Goal: Information Seeking & Learning: Learn about a topic

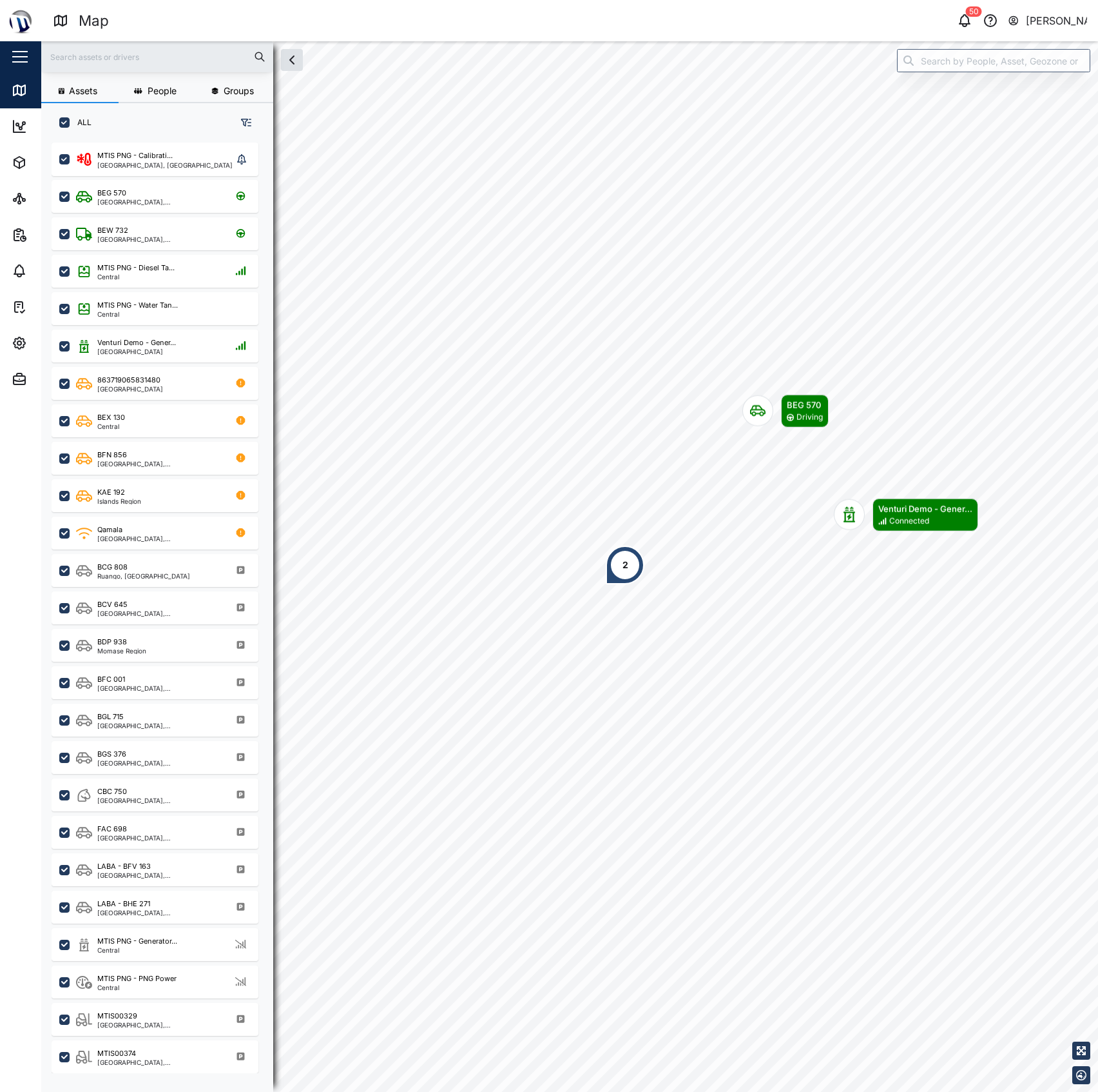
scroll to position [930, 198]
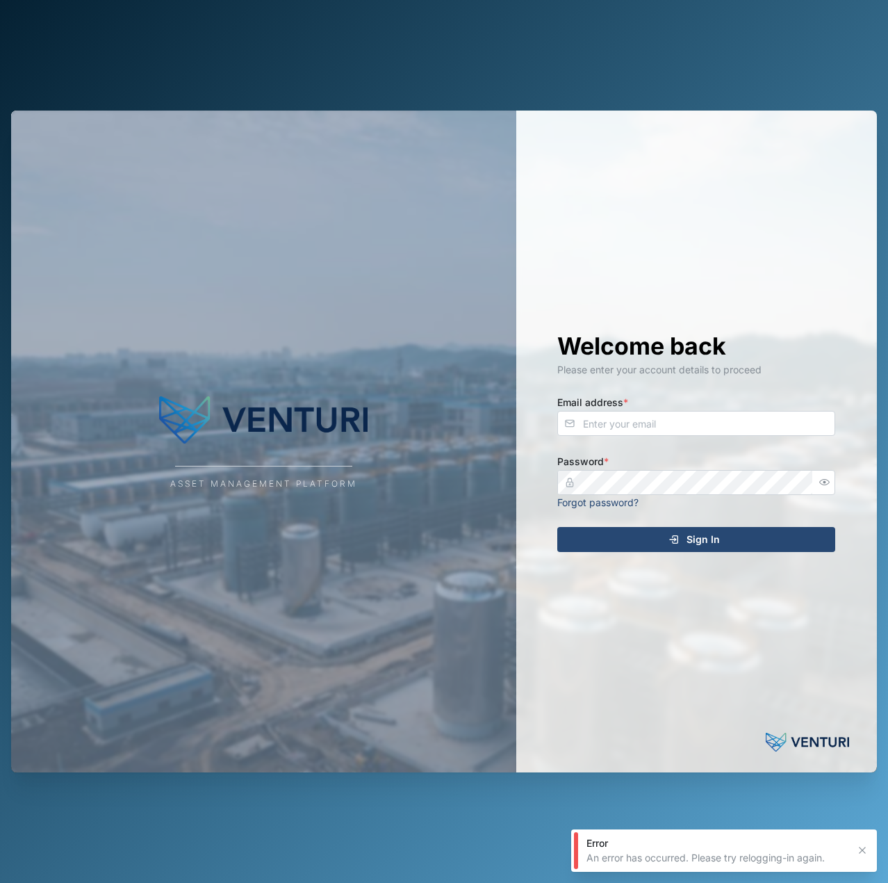
click at [623, 436] on div "Welcome back Please enter your account details to proceed Email address * Passw…" at bounding box center [697, 442] width 334 height 662
drag, startPoint x: 630, startPoint y: 424, endPoint x: 621, endPoint y: 423, distance: 8.4
click at [621, 423] on input "d" at bounding box center [696, 423] width 278 height 25
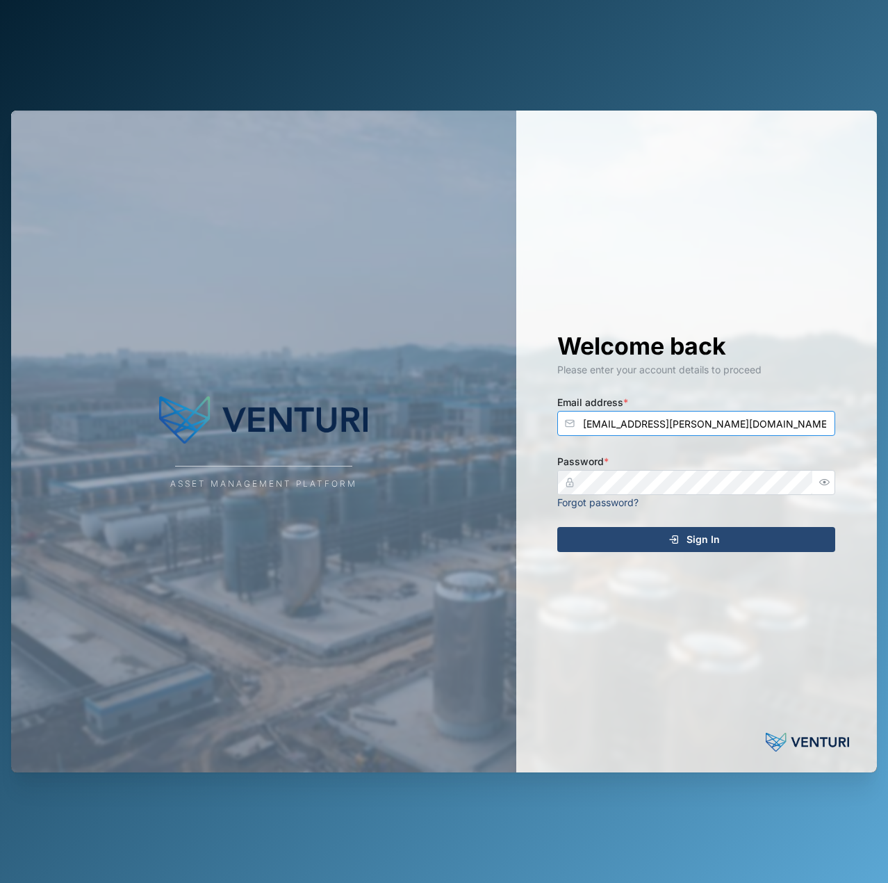
type input "[EMAIL_ADDRESS][PERSON_NAME][DOMAIN_NAME]"
click at [557, 527] on button "Sign In" at bounding box center [696, 539] width 278 height 25
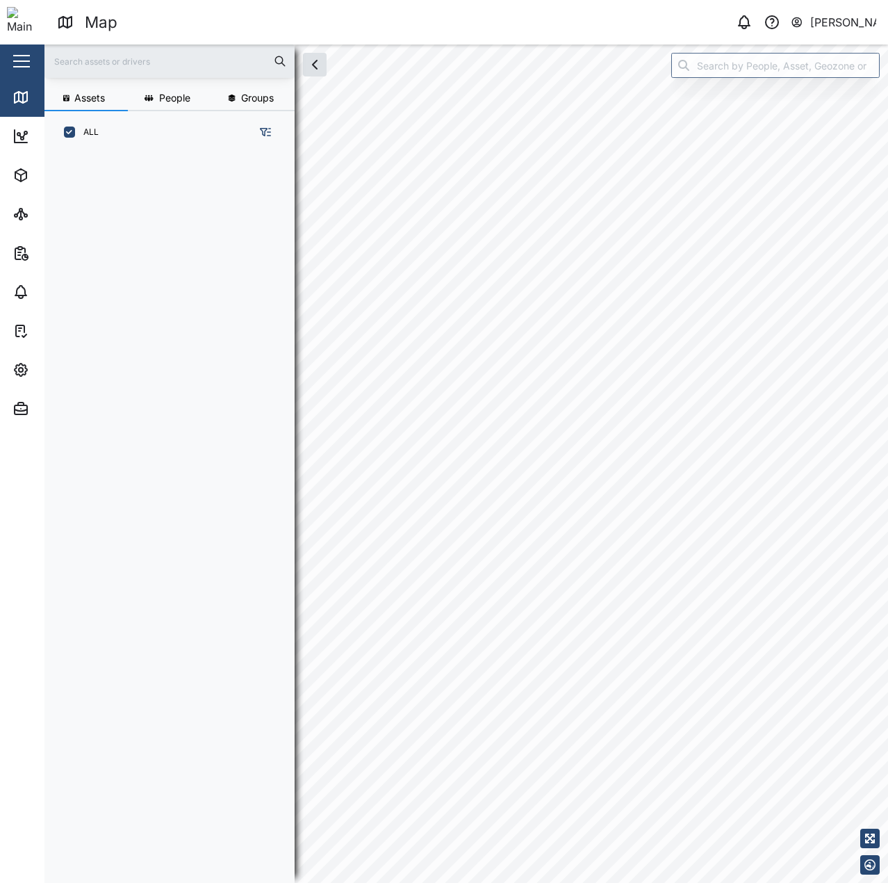
scroll to position [712, 218]
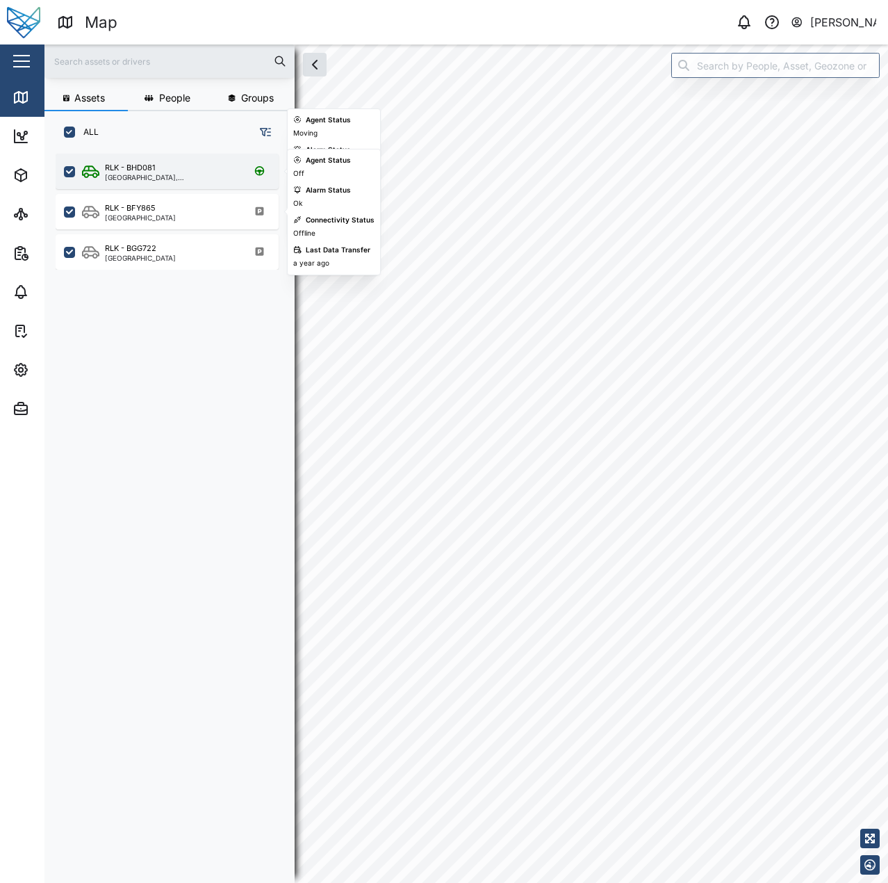
click at [203, 179] on div "[GEOGRAPHIC_DATA], [GEOGRAPHIC_DATA]" at bounding box center [171, 177] width 133 height 7
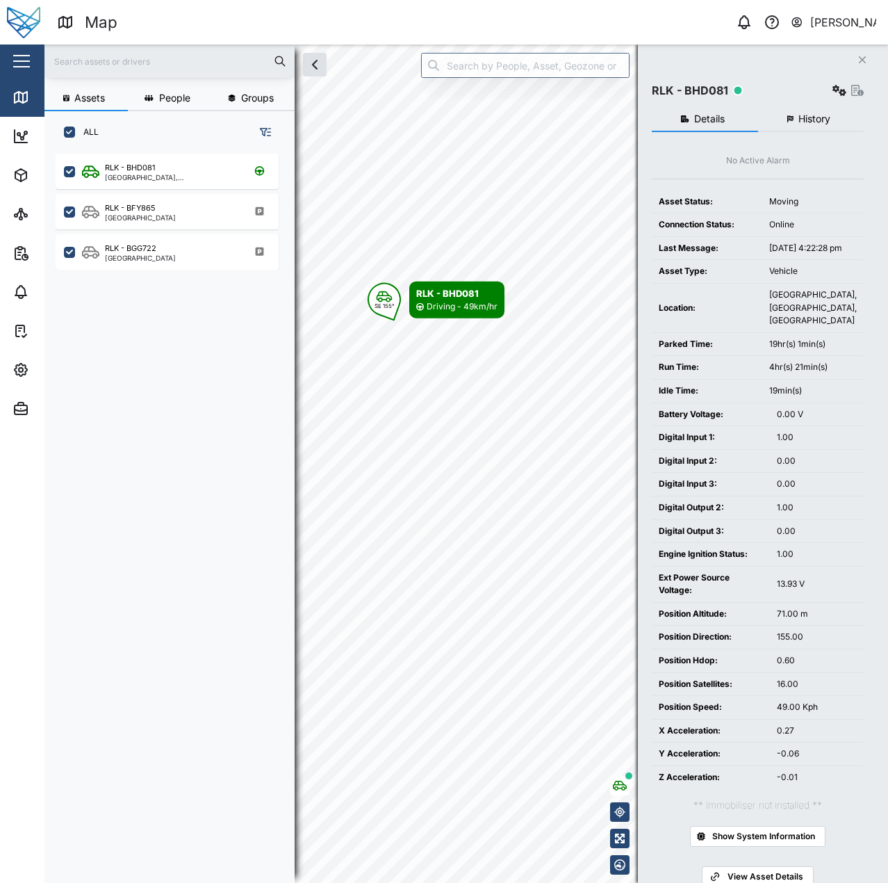
click at [762, 131] on button "History" at bounding box center [811, 119] width 106 height 25
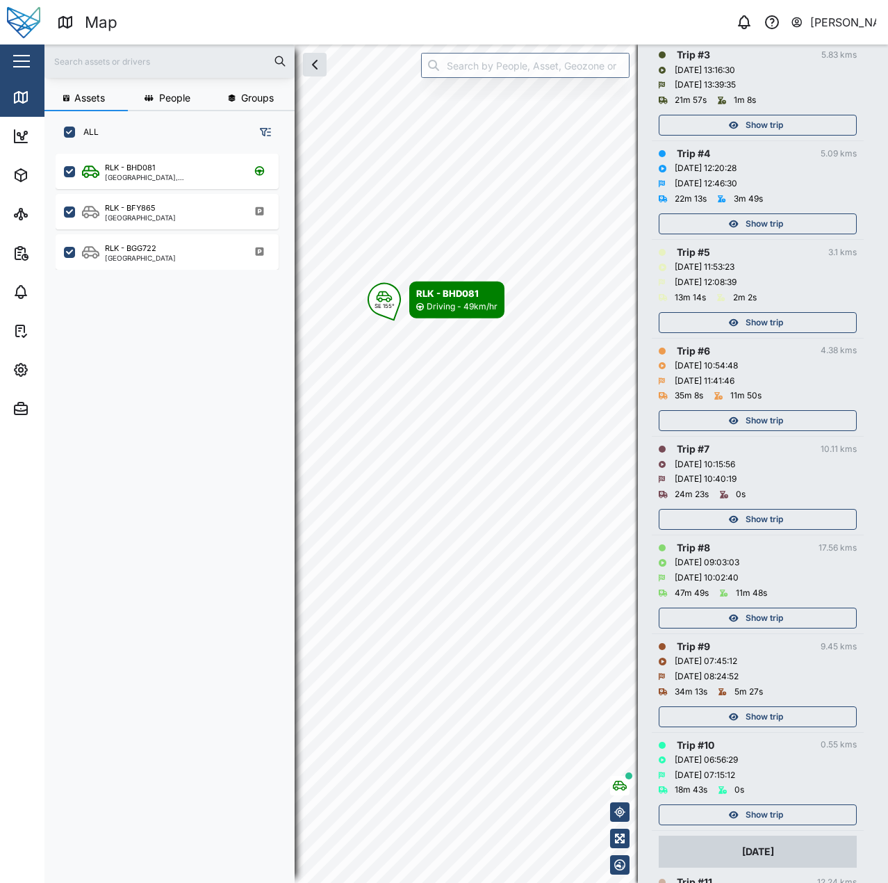
scroll to position [626, 0]
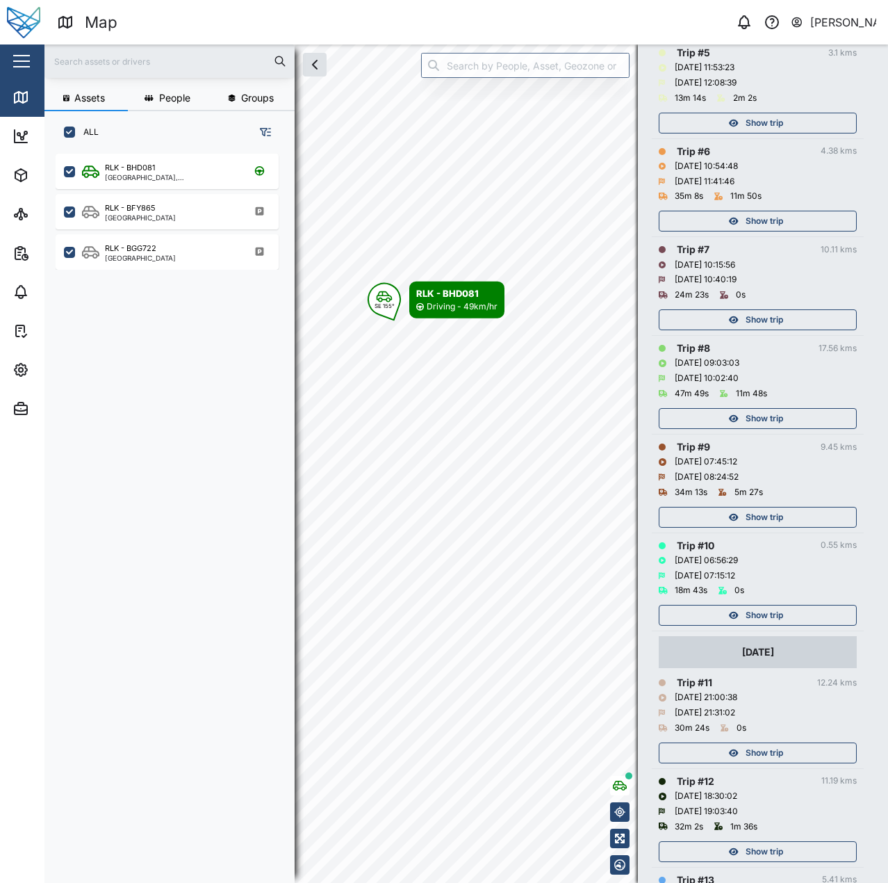
click at [798, 605] on div "Show trip" at bounding box center [758, 612] width 198 height 28
click at [798, 607] on div "Show trip" at bounding box center [756, 614] width 181 height 19
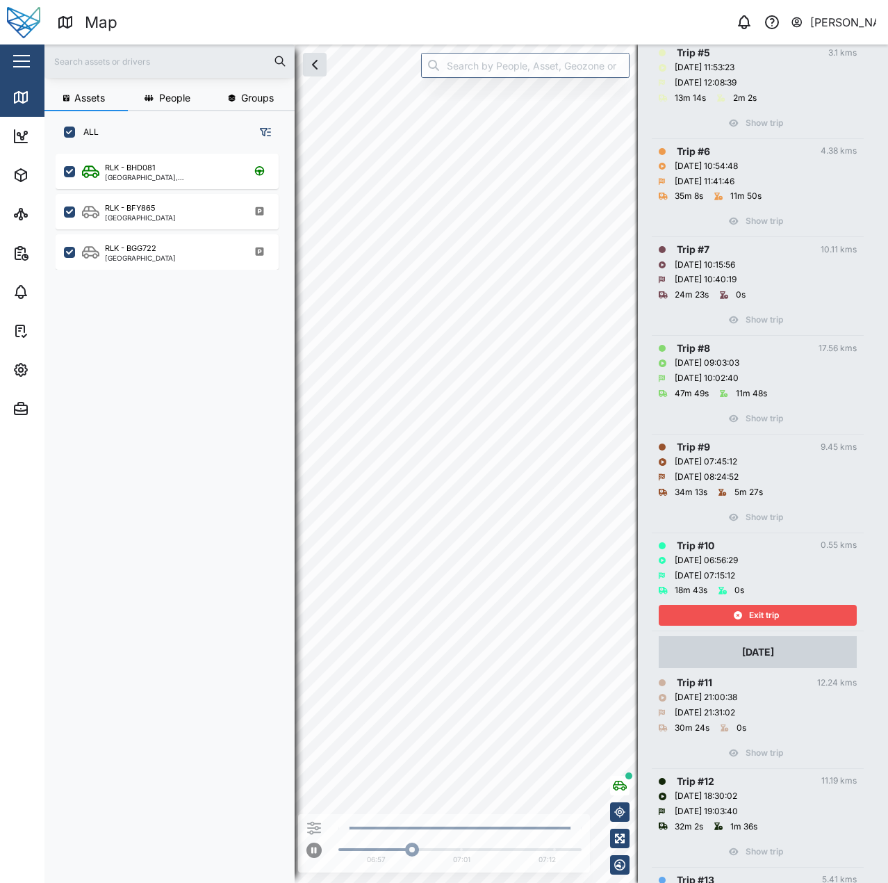
click at [734, 614] on icon "button" at bounding box center [738, 615] width 8 height 8
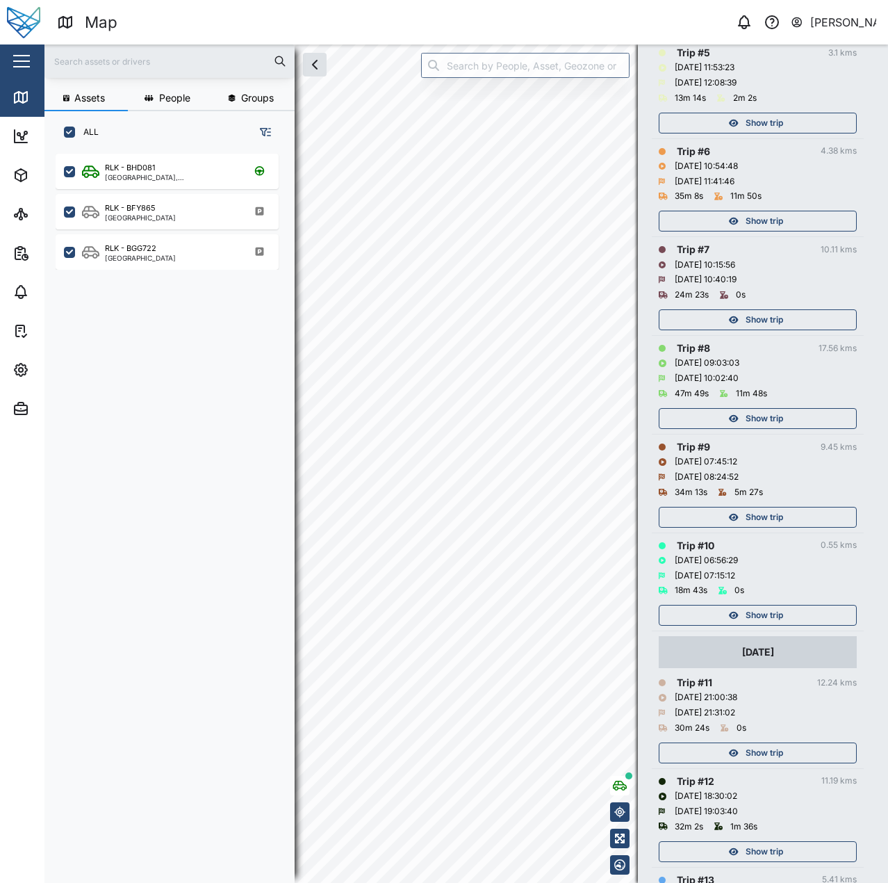
click at [753, 529] on td "Trip # 9 9.45 kms [DATE] 07:45:12 [DATE] 08:24:52 34m 13s 5m 27s Show trip" at bounding box center [758, 483] width 212 height 99
click at [763, 517] on span "Show trip" at bounding box center [765, 516] width 38 height 19
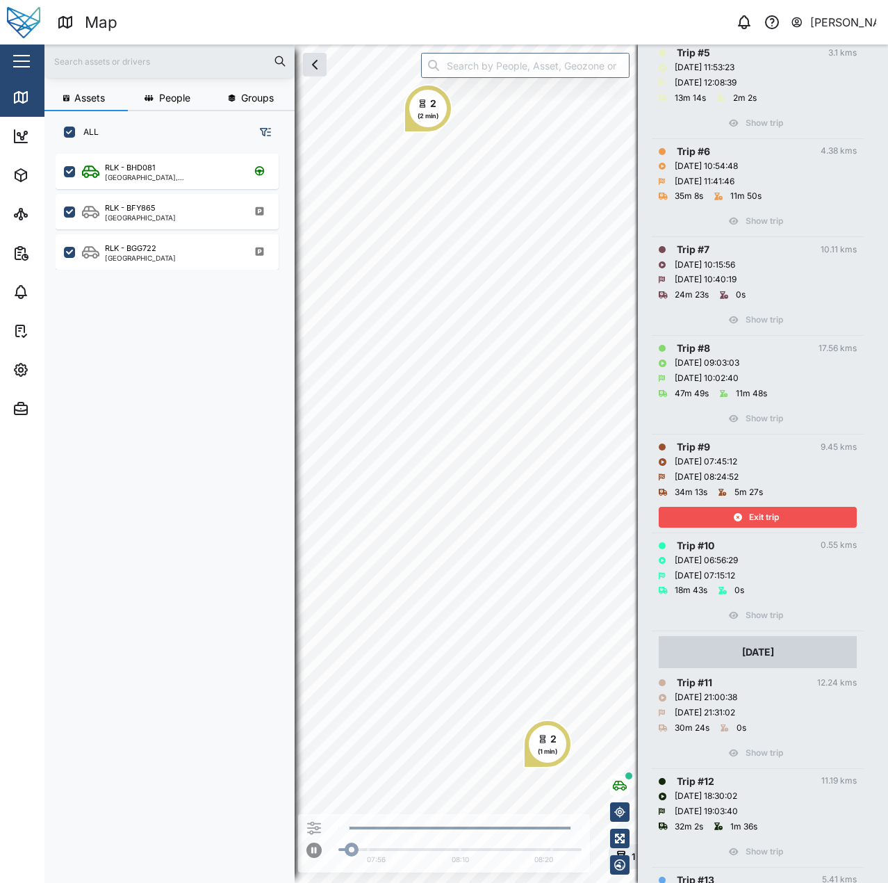
click at [763, 517] on span "Exit trip" at bounding box center [764, 516] width 30 height 19
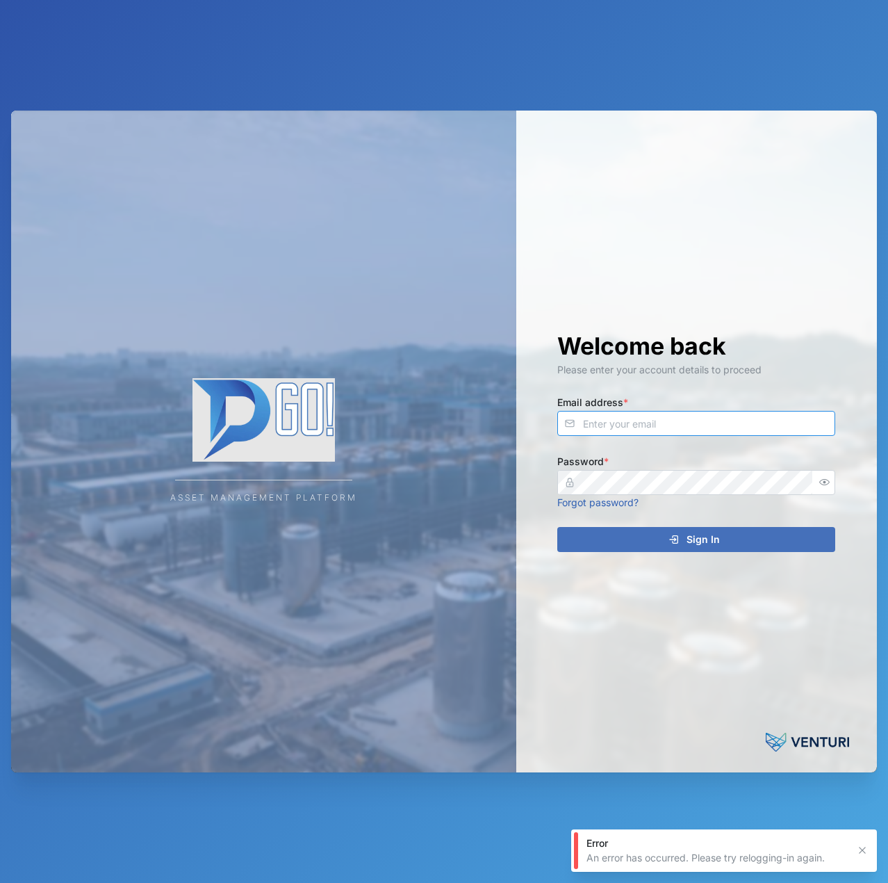
click at [640, 426] on input "Email address *" at bounding box center [696, 423] width 278 height 25
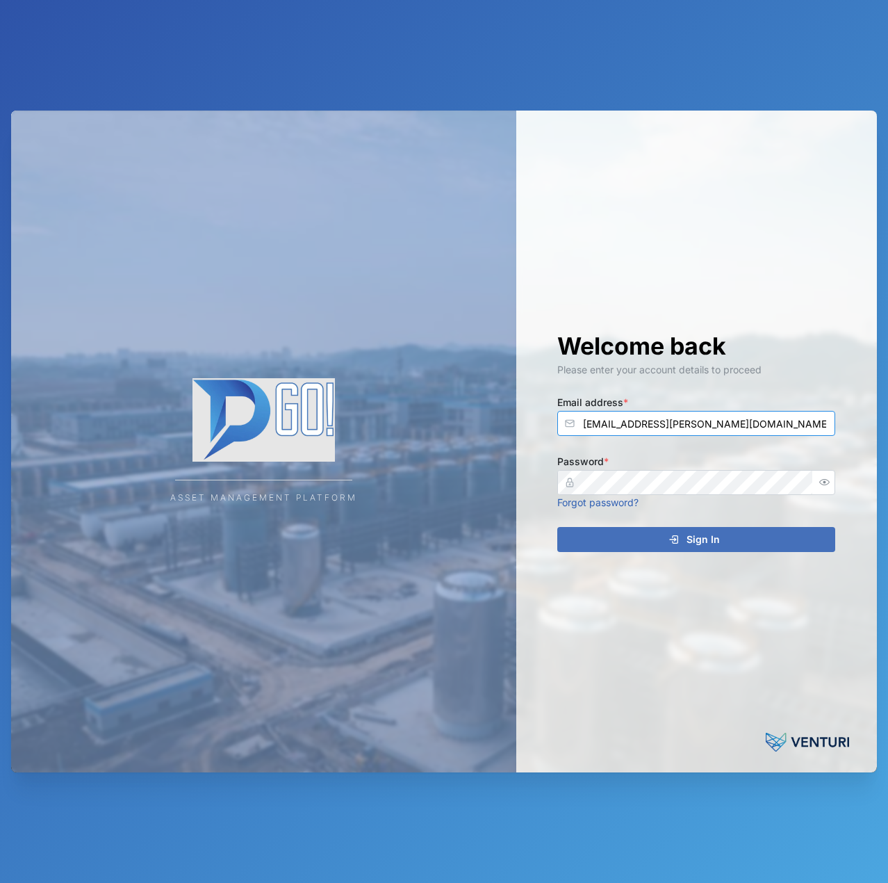
type input "[EMAIL_ADDRESS][PERSON_NAME][DOMAIN_NAME]"
click at [557, 527] on button "Sign In" at bounding box center [696, 539] width 278 height 25
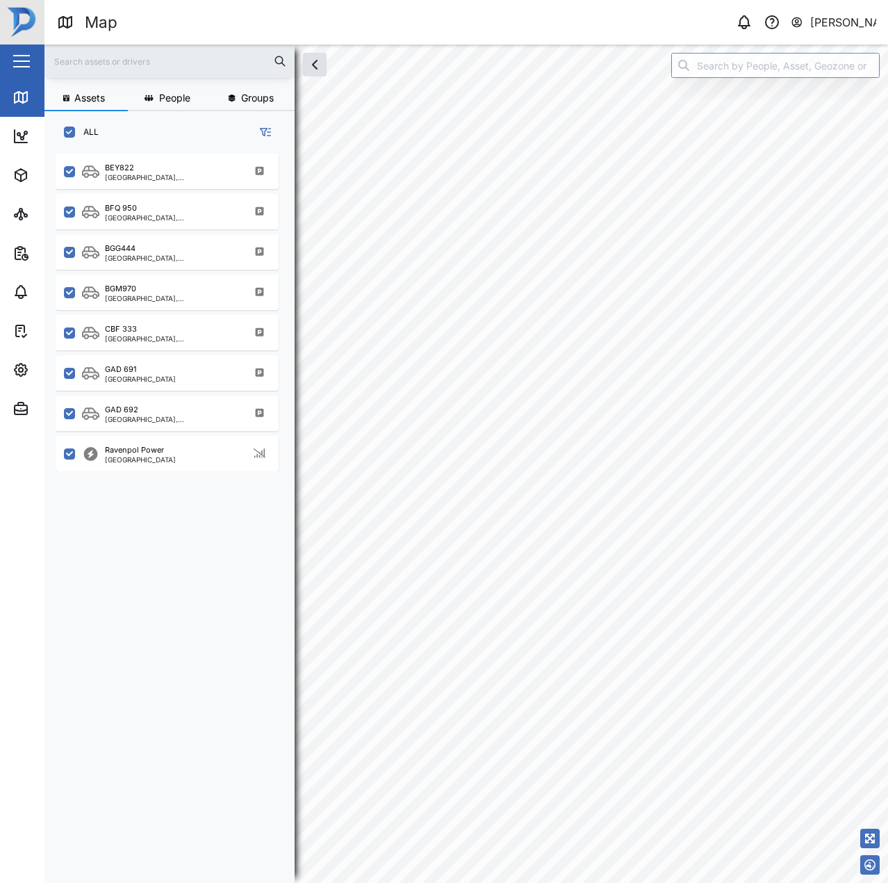
scroll to position [712, 218]
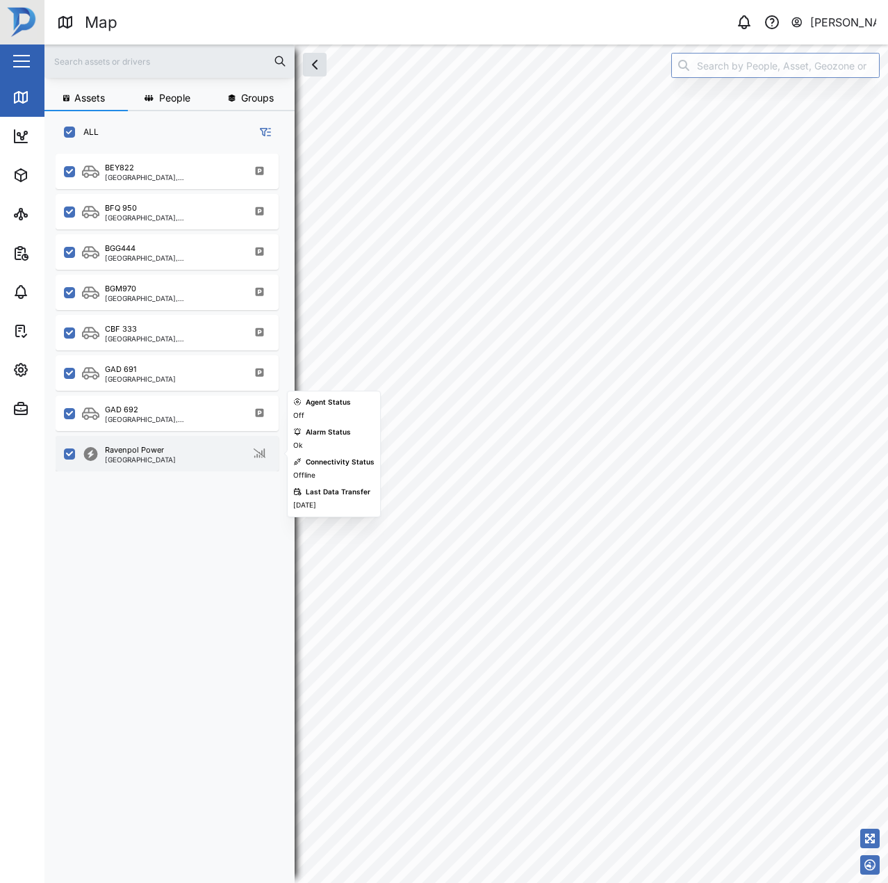
click at [173, 437] on div "Ravenpol Power Port Moresby" at bounding box center [167, 453] width 223 height 35
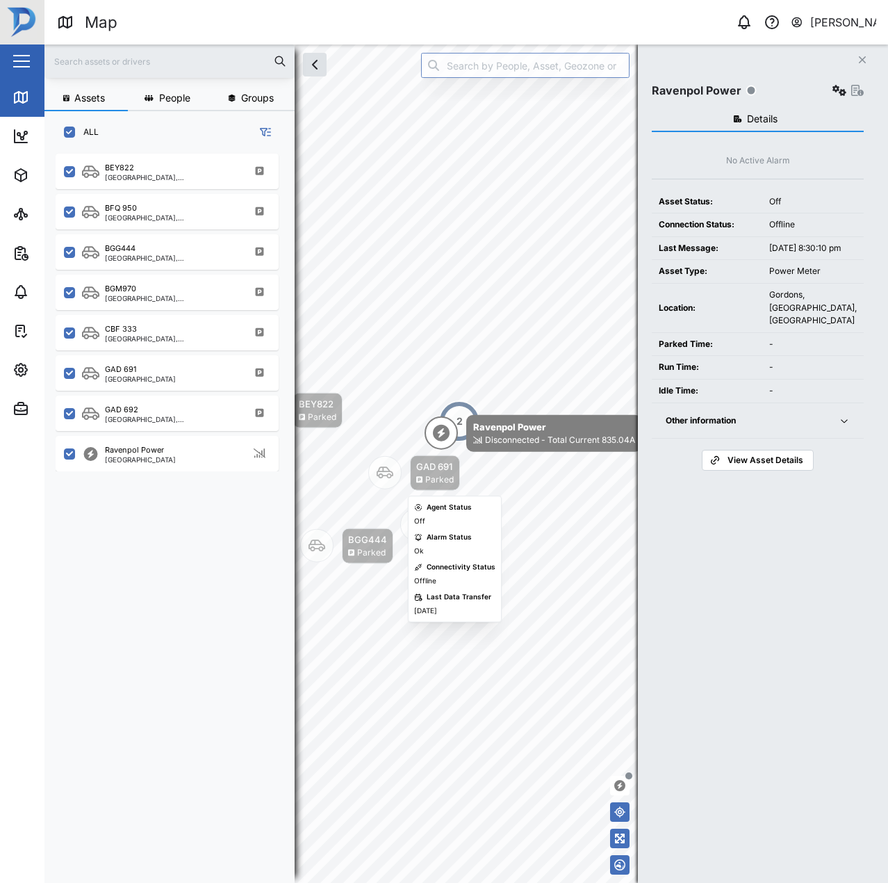
drag, startPoint x: 400, startPoint y: 485, endPoint x: 425, endPoint y: 484, distance: 25.8
click at [425, 484] on div "Parked" at bounding box center [439, 479] width 28 height 13
